Goal: Task Accomplishment & Management: Use online tool/utility

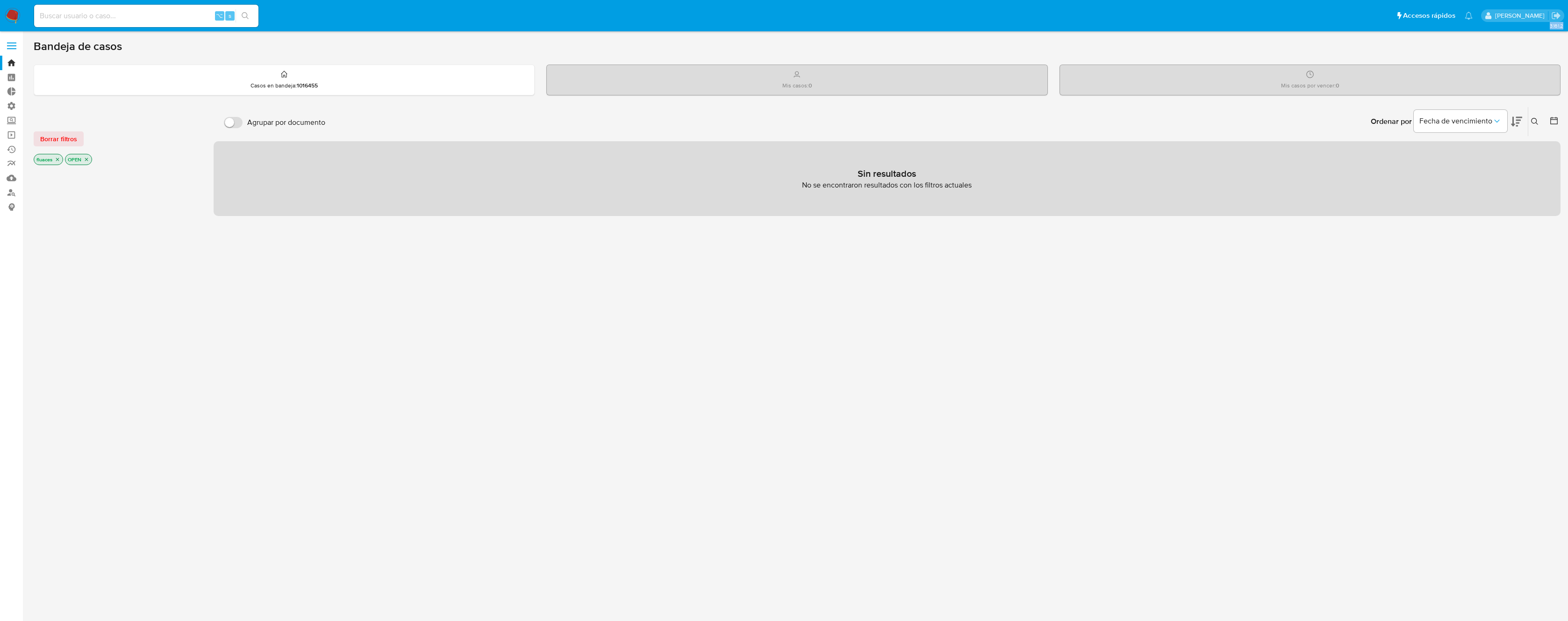
drag, startPoint x: 8, startPoint y: 106, endPoint x: 276, endPoint y: 167, distance: 274.9
click at [276, 167] on section "Bandeja Tablero Tablero Externo Administración Reglas Roles Usuarios Equipos Co…" at bounding box center [784, 310] width 1568 height 621
click at [921, 171] on div "Sin resultados No se encontraron resultados con los filtros actuales" at bounding box center [887, 178] width 1347 height 75
drag, startPoint x: 933, startPoint y: 174, endPoint x: 836, endPoint y: 172, distance: 97.0
click at [836, 172] on div "Sin resultados No se encontraron resultados con los filtros actuales" at bounding box center [887, 178] width 1347 height 75
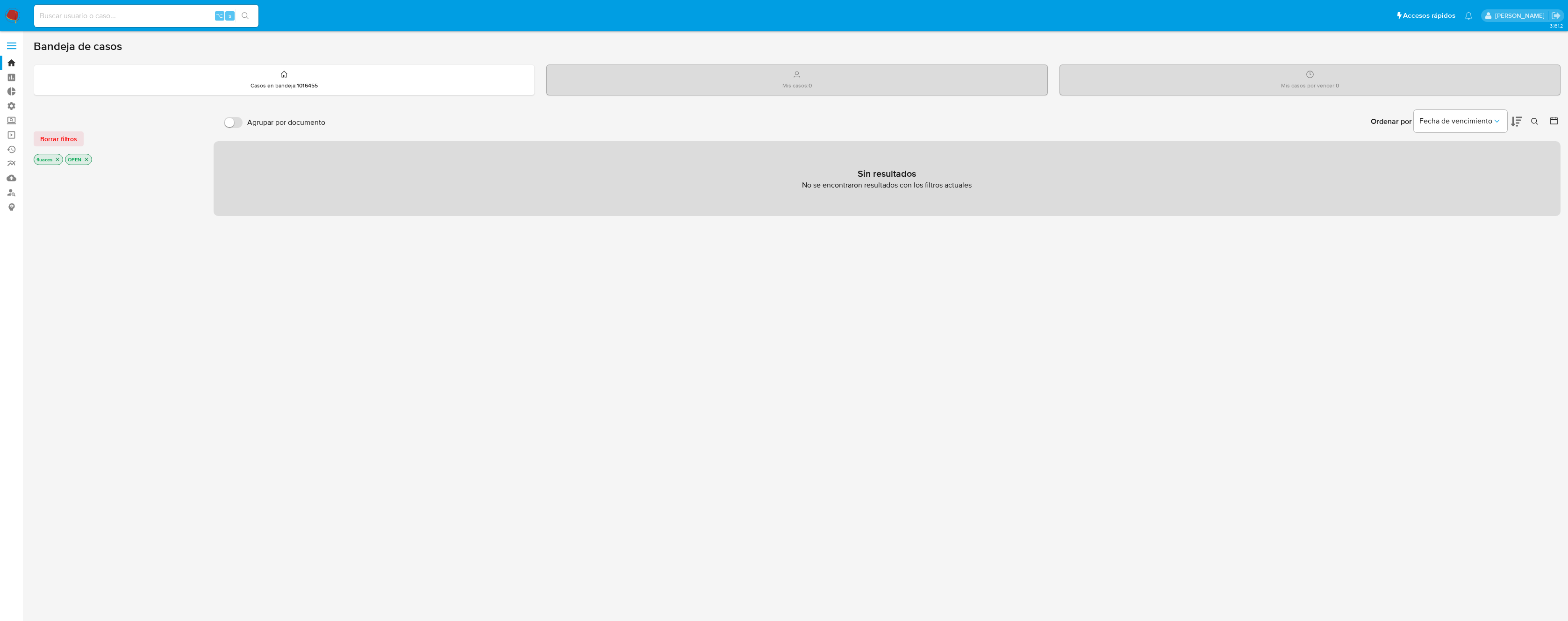
click at [859, 171] on p "Sin resultados" at bounding box center [887, 174] width 59 height 13
drag, startPoint x: 850, startPoint y: 168, endPoint x: 979, endPoint y: 185, distance: 130.1
click at [979, 185] on div "Sin resultados No se encontraron resultados con los filtros actuales" at bounding box center [887, 178] width 1347 height 75
drag, startPoint x: 979, startPoint y: 185, endPoint x: 855, endPoint y: 169, distance: 125.0
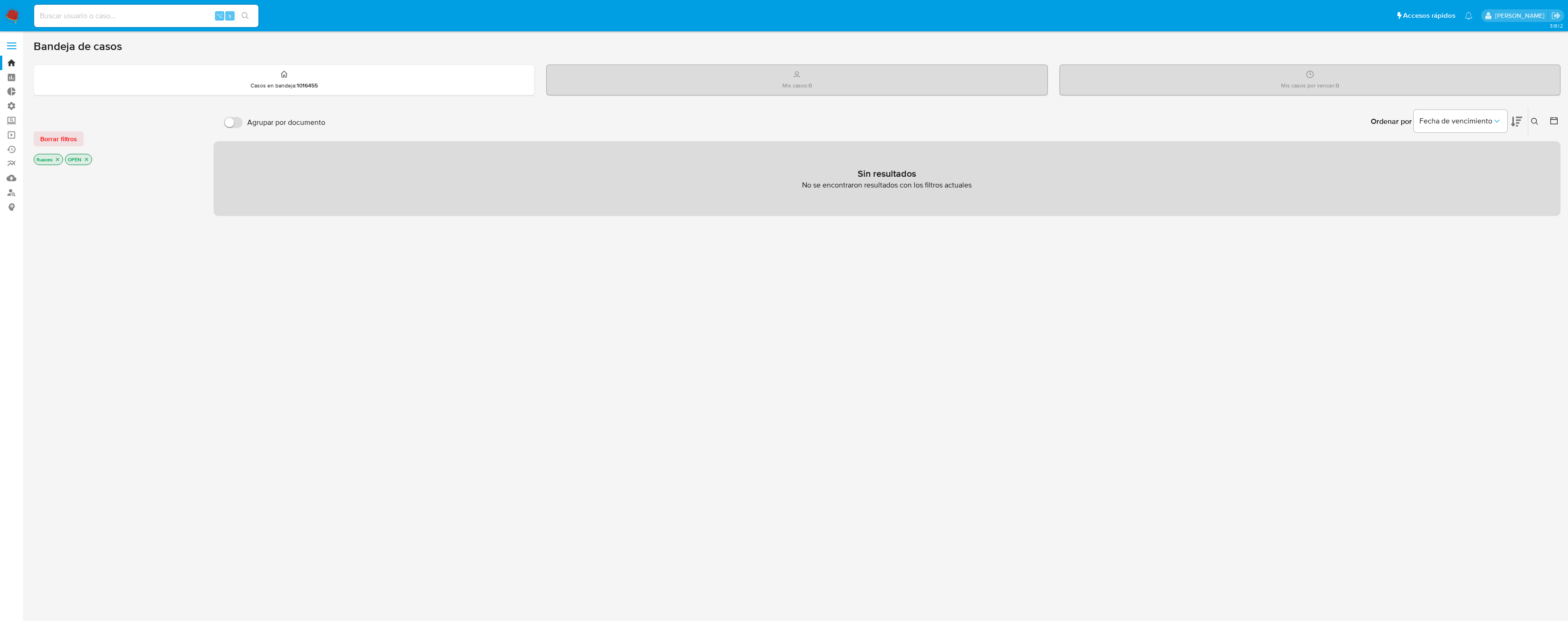
click at [855, 169] on div "Sin resultados No se encontraron resultados con los filtros actuales" at bounding box center [887, 178] width 1347 height 75
drag, startPoint x: 852, startPoint y: 167, endPoint x: 1008, endPoint y: 192, distance: 158.0
click at [1008, 192] on div "Sin resultados No se encontraron resultados con los filtros actuales" at bounding box center [887, 178] width 1347 height 75
click at [1007, 189] on div "Sin resultados No se encontraron resultados con los filtros actuales" at bounding box center [887, 178] width 1347 height 75
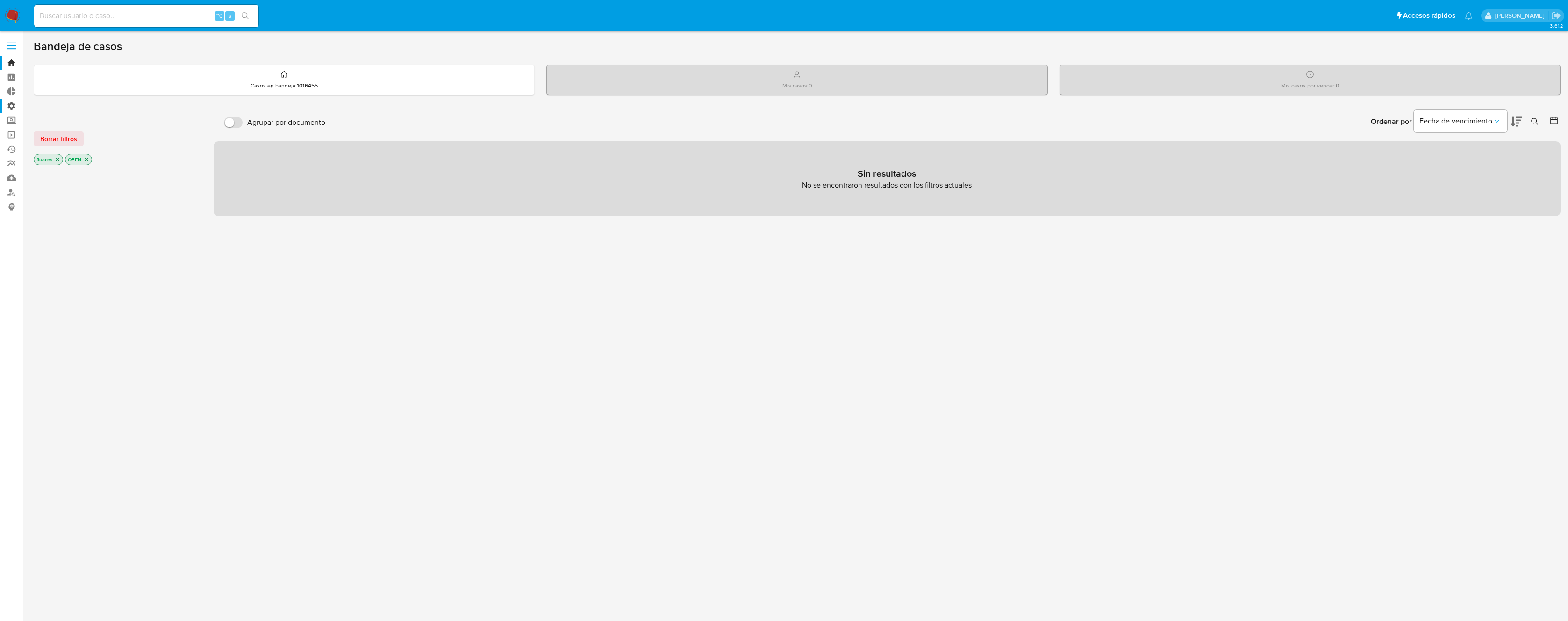
click at [8, 107] on label "Administración" at bounding box center [55, 106] width 111 height 15
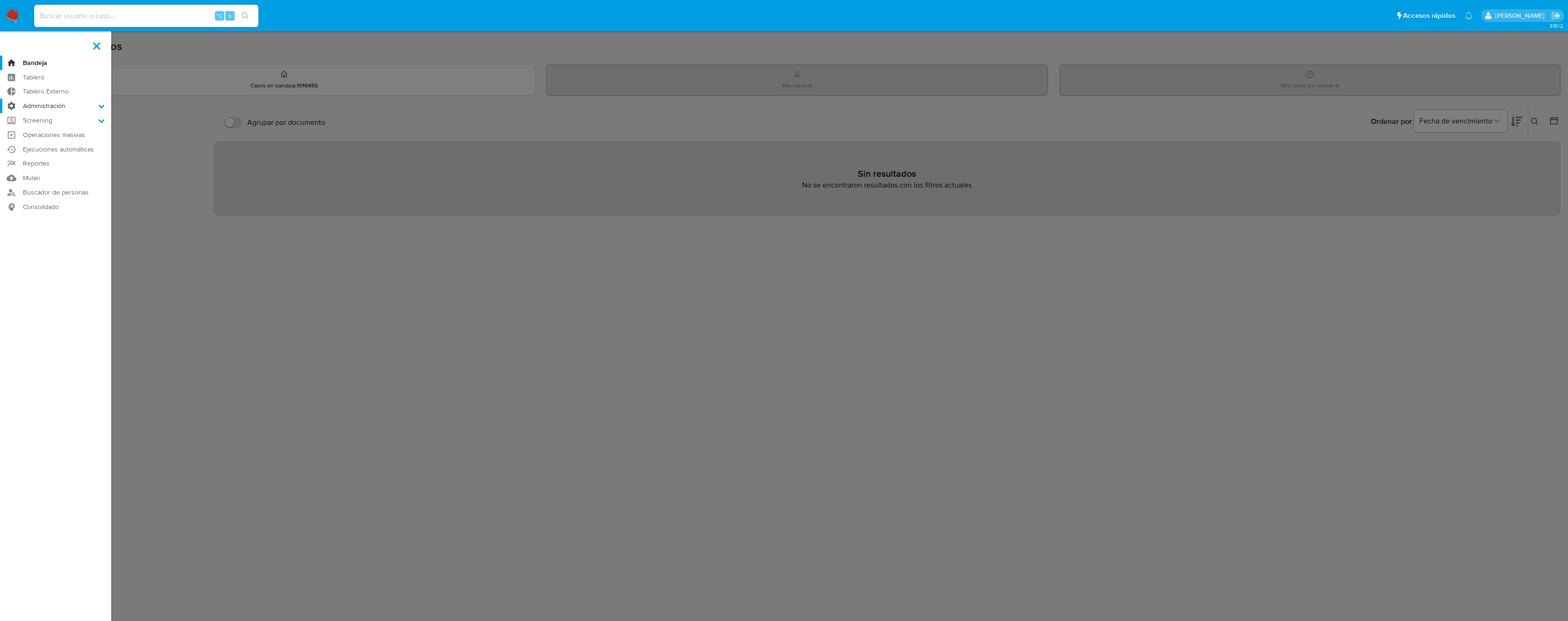
click at [0, 0] on input "Administración" at bounding box center [0, 0] width 0 height 0
click at [46, 116] on link "Reglas" at bounding box center [55, 119] width 111 height 12
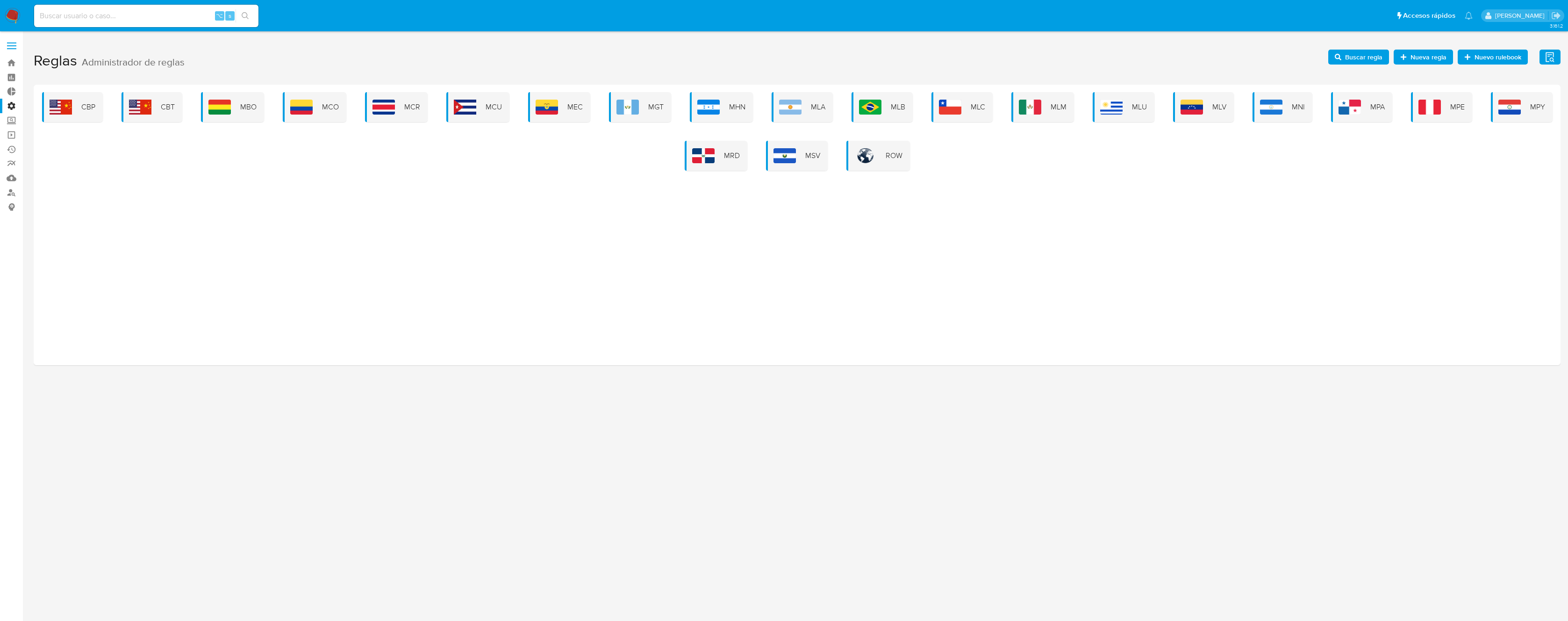
click at [10, 108] on label "Administración" at bounding box center [55, 106] width 111 height 15
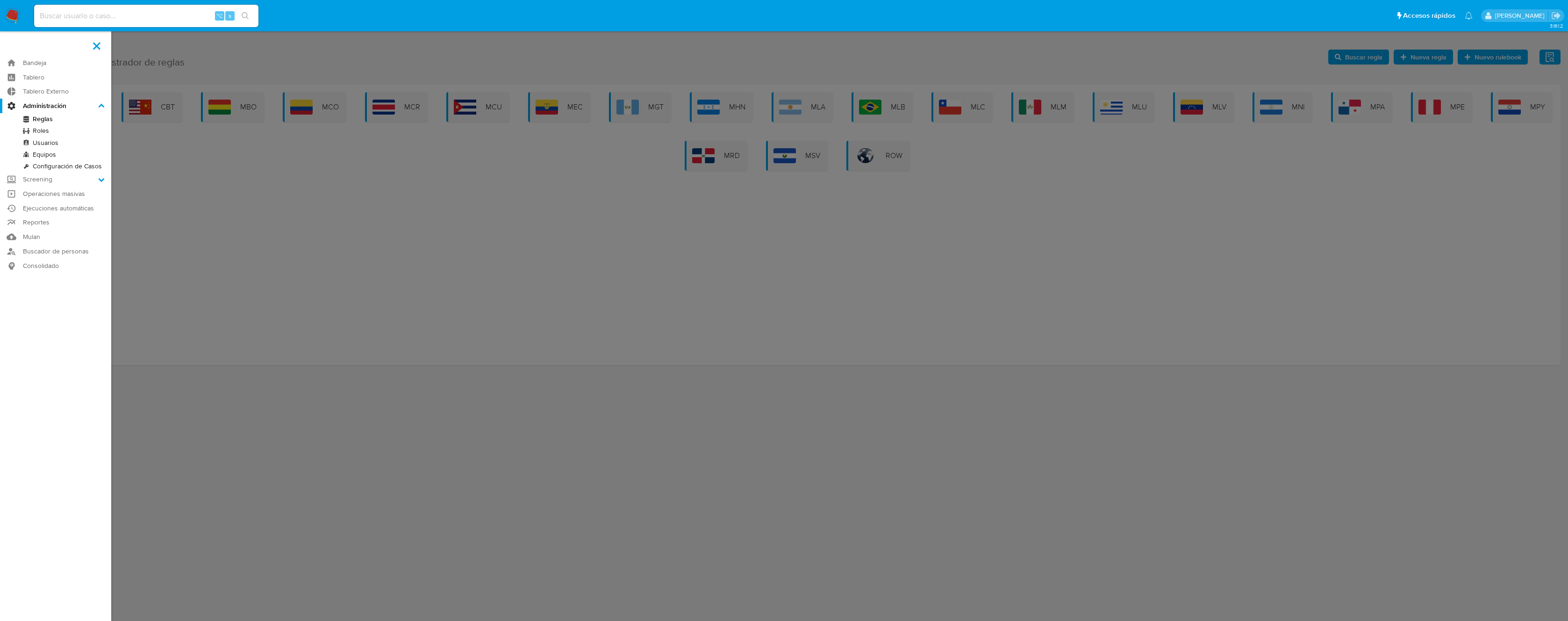
click at [0, 0] on input "Administración" at bounding box center [0, 0] width 0 height 0
click at [41, 117] on link "Reglas" at bounding box center [55, 119] width 111 height 12
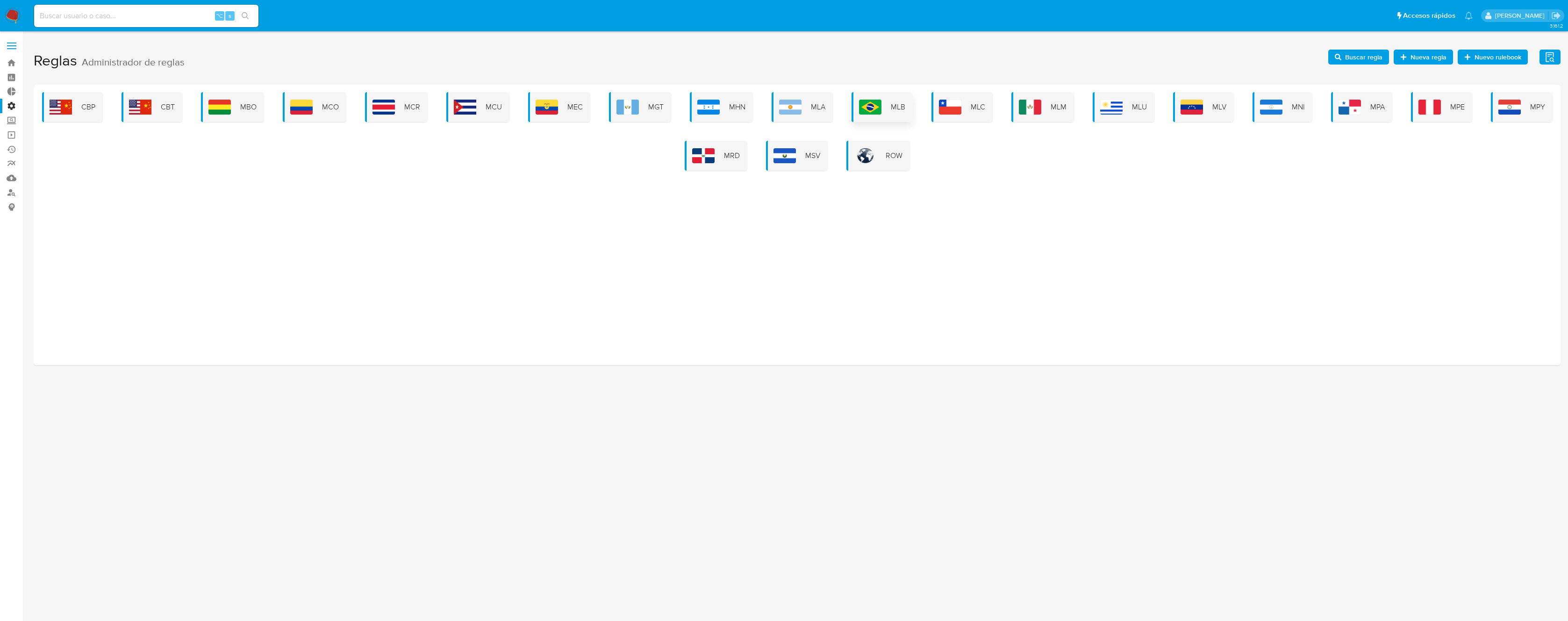
click at [864, 113] on img at bounding box center [870, 107] width 22 height 15
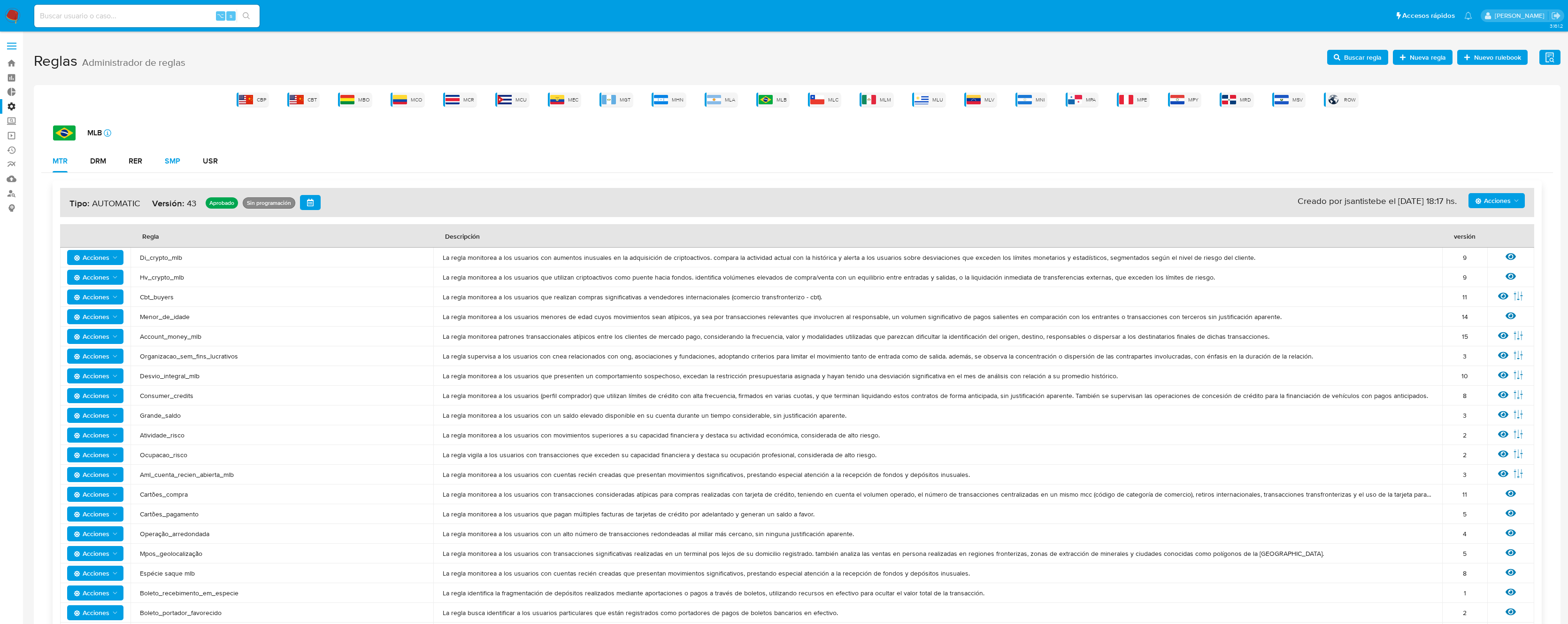
click at [166, 158] on div "SMP" at bounding box center [172, 161] width 16 height 7
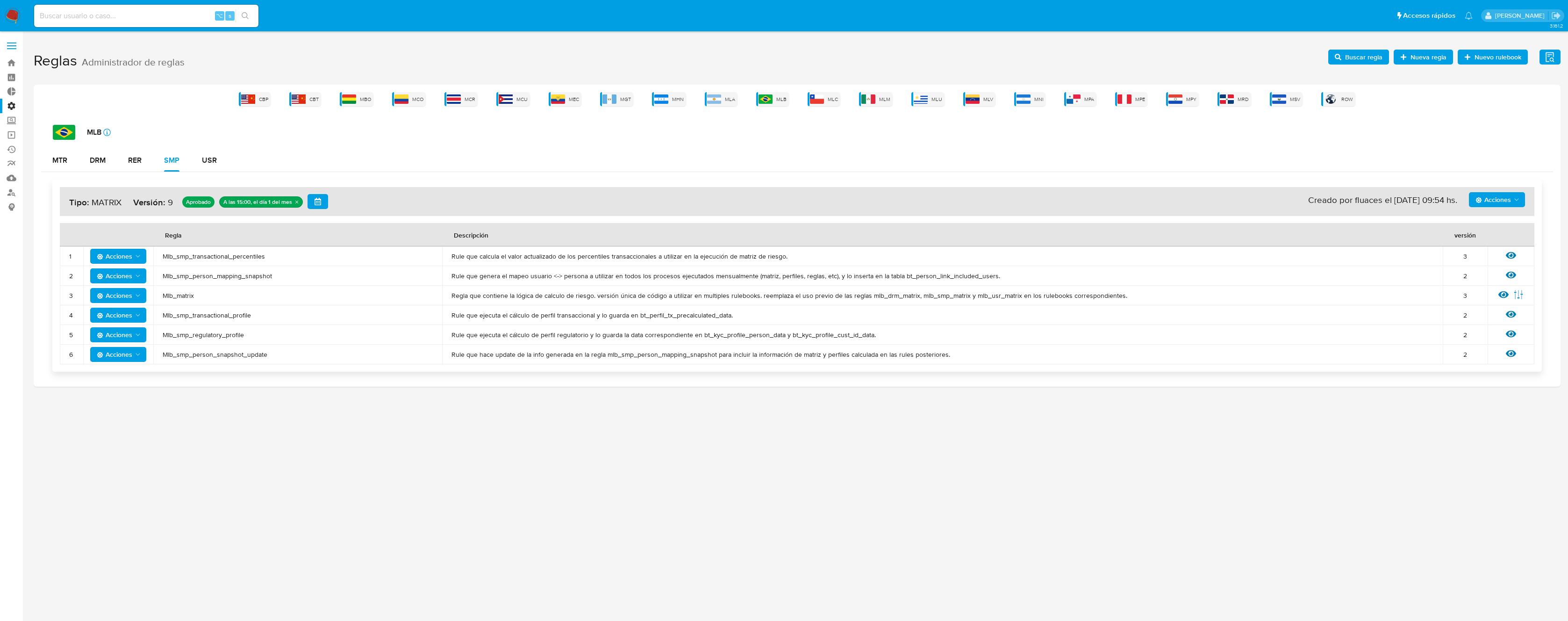
drag, startPoint x: 282, startPoint y: 357, endPoint x: 165, endPoint y: 255, distance: 155.2
click at [165, 255] on tbody "1 Acciones Mlb_smp_transactional_percentiles Rule que calcula el valor actualiz…" at bounding box center [796, 305] width 1474 height 118
click at [488, 407] on div "3.161.2" at bounding box center [797, 327] width 1527 height 578
